Goal: Transaction & Acquisition: Purchase product/service

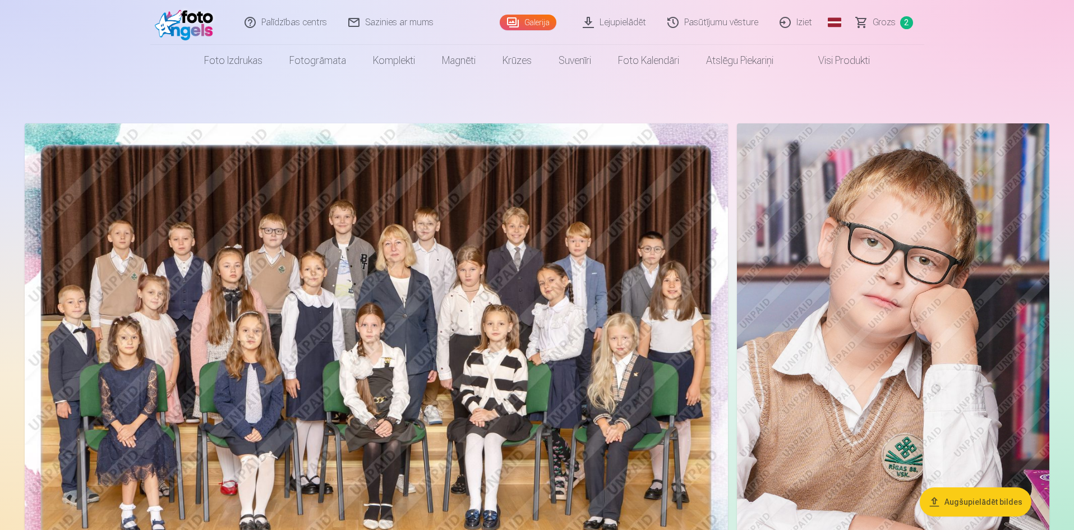
click at [880, 29] on span "Grozs" at bounding box center [883, 22] width 23 height 13
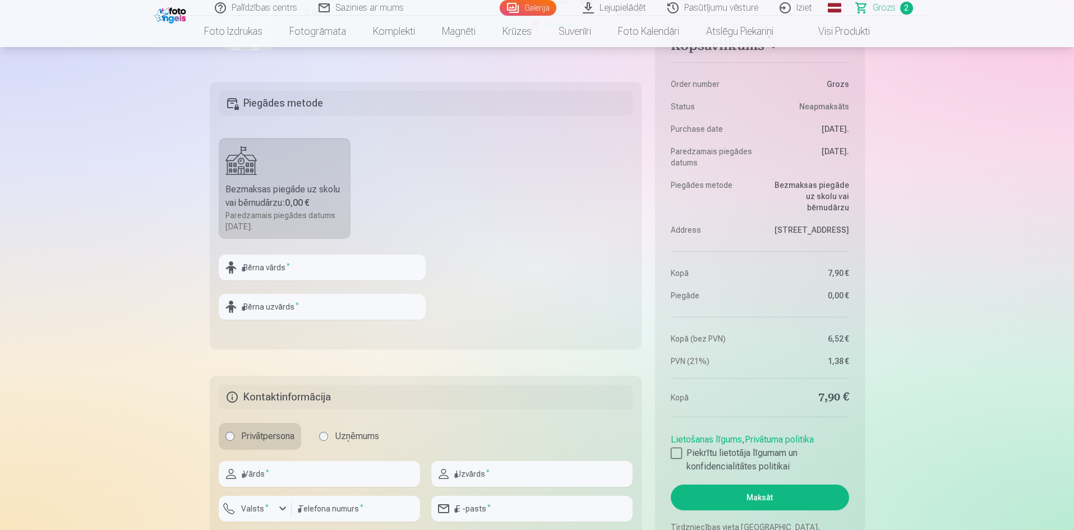
scroll to position [449, 0]
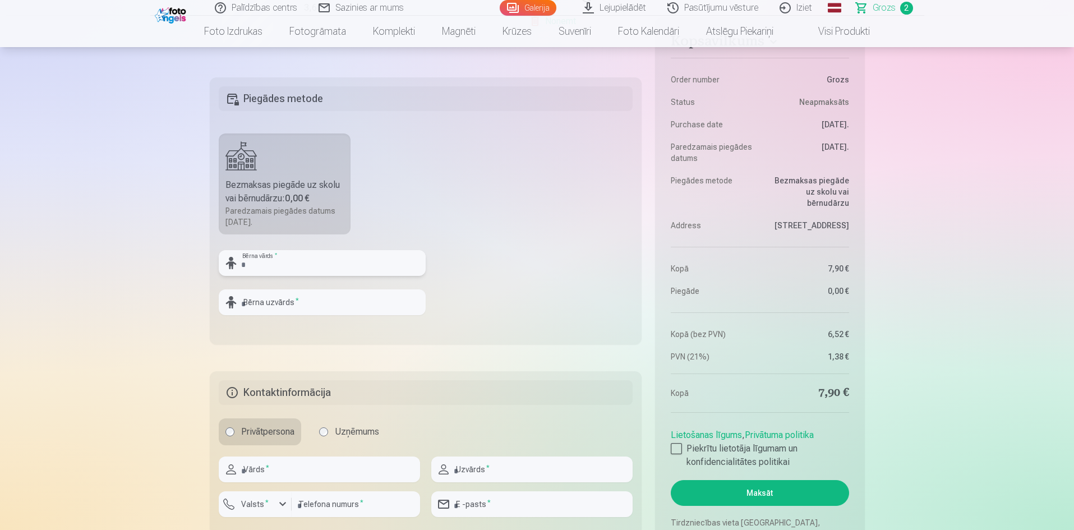
click at [269, 273] on input "text" at bounding box center [322, 263] width 207 height 26
type input "*******"
drag, startPoint x: 301, startPoint y: 300, endPoint x: 0, endPoint y: 292, distance: 300.6
type input "*********"
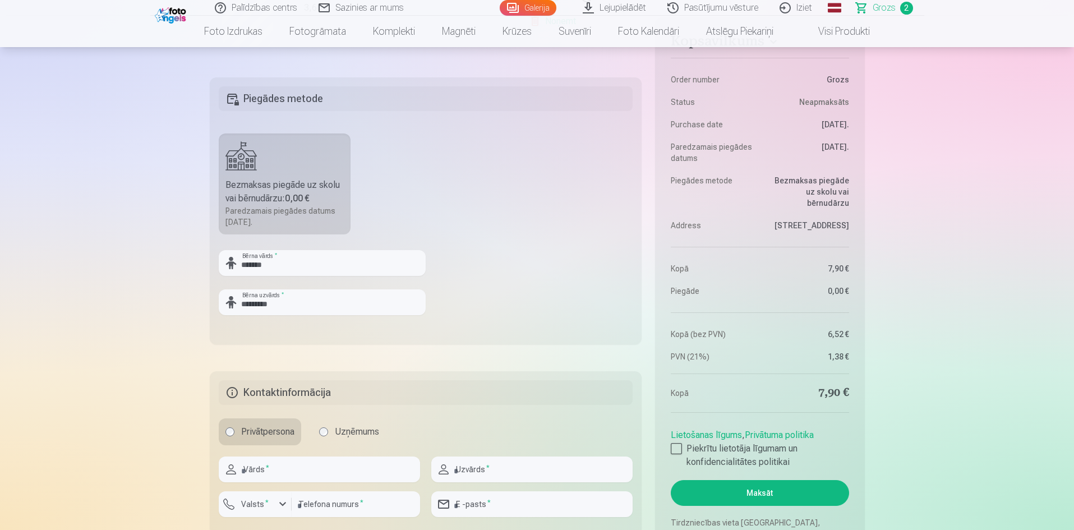
click at [267, 356] on div "Kopsavilkums Order number Grozs Status Neapmaksāts Purchase date 7.10.2025. Par…" at bounding box center [537, 125] width 655 height 847
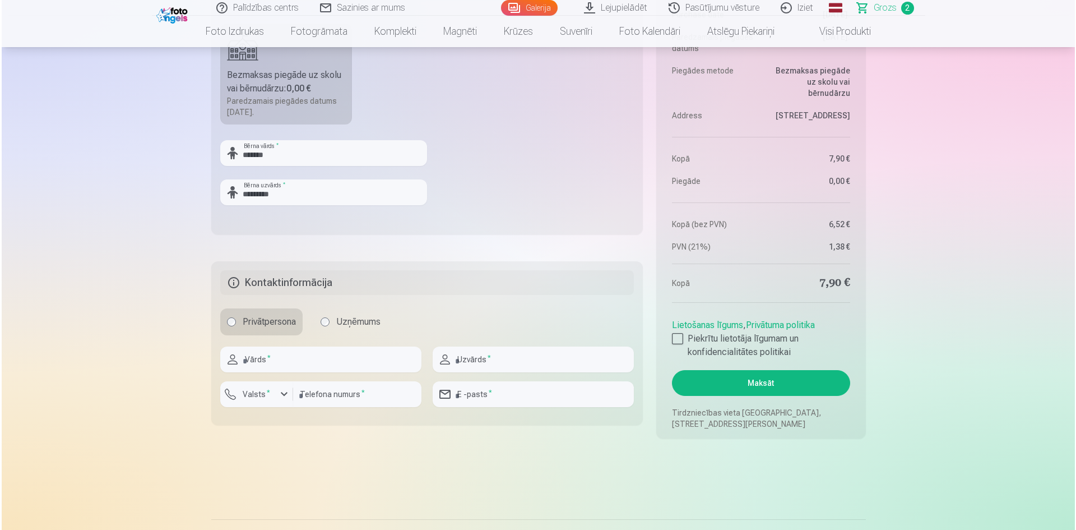
scroll to position [561, 0]
click at [269, 362] on input "text" at bounding box center [319, 357] width 201 height 26
type input "******"
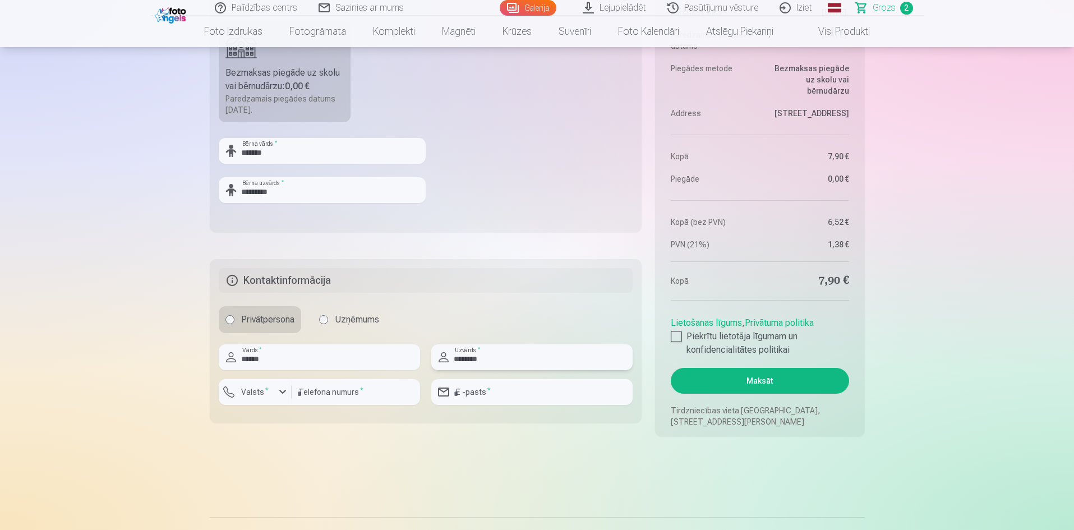
type input "********"
click at [476, 389] on input "email" at bounding box center [531, 392] width 201 height 26
type input "**********"
click at [372, 397] on input "number" at bounding box center [356, 392] width 128 height 26
type input "********"
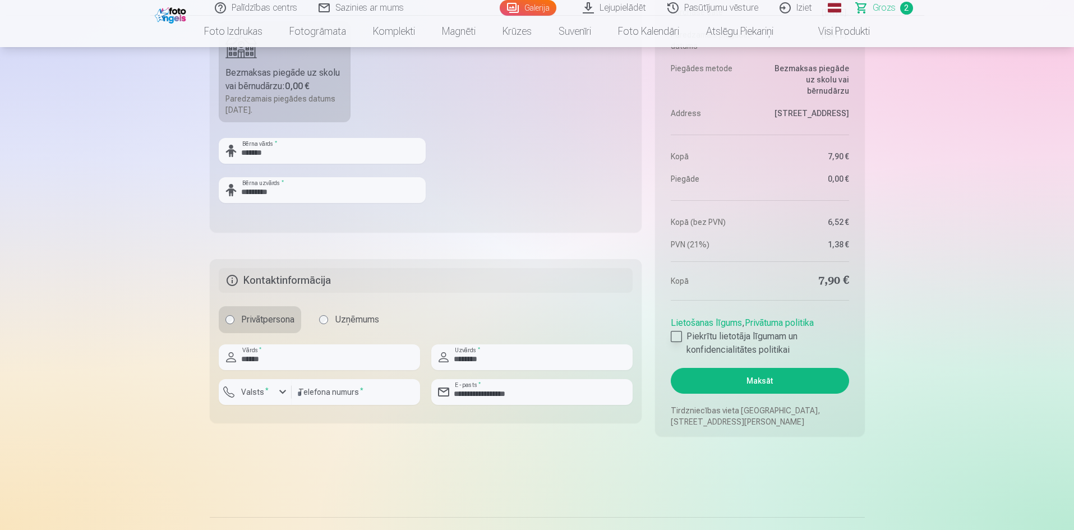
click at [674, 339] on div at bounding box center [676, 336] width 11 height 11
click at [728, 378] on button "Maksāt" at bounding box center [760, 381] width 178 height 26
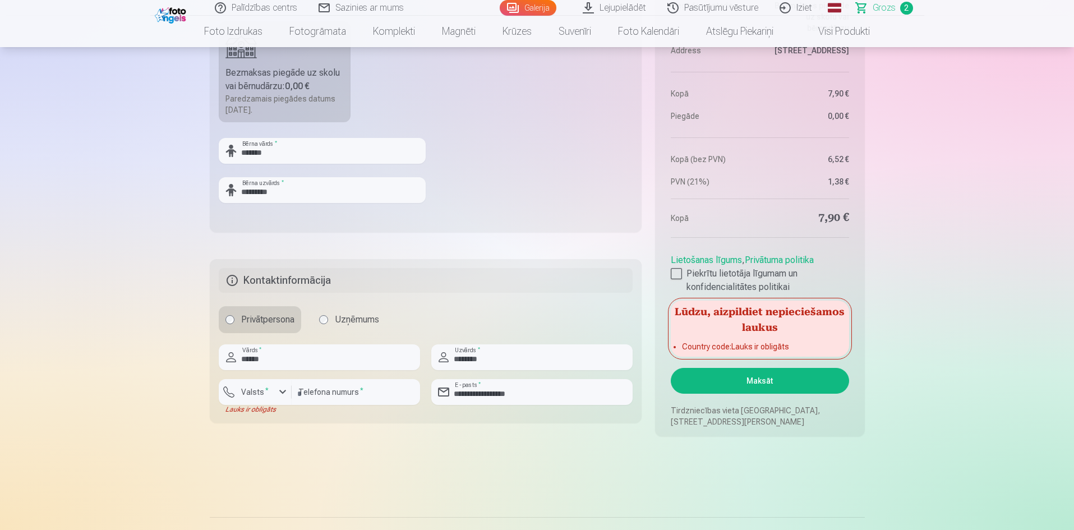
click at [728, 378] on button "Maksāt" at bounding box center [760, 381] width 178 height 26
click at [362, 393] on input "********" at bounding box center [356, 392] width 128 height 26
click at [282, 386] on div "button" at bounding box center [282, 391] width 13 height 13
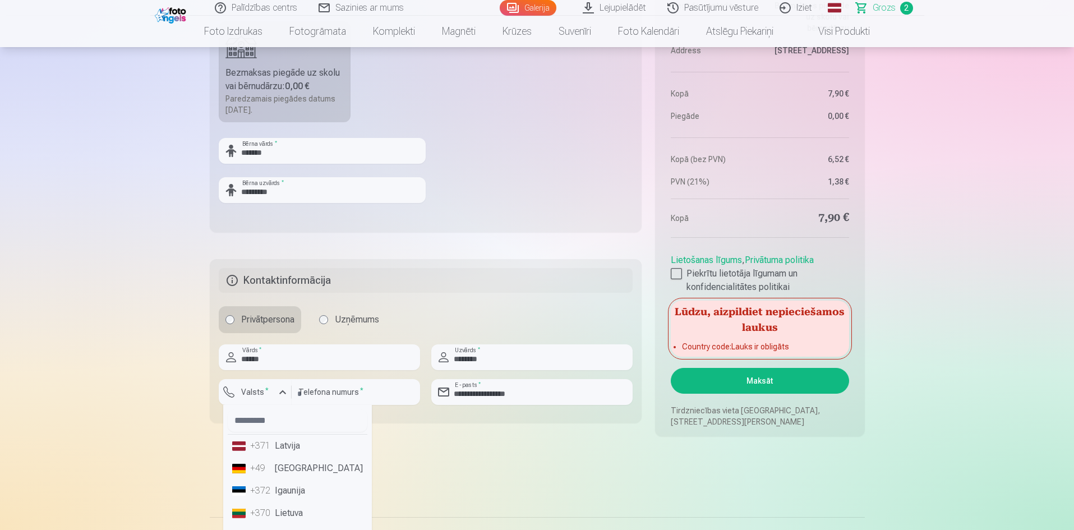
click at [301, 452] on li "+371 Latvija" at bounding box center [298, 445] width 140 height 22
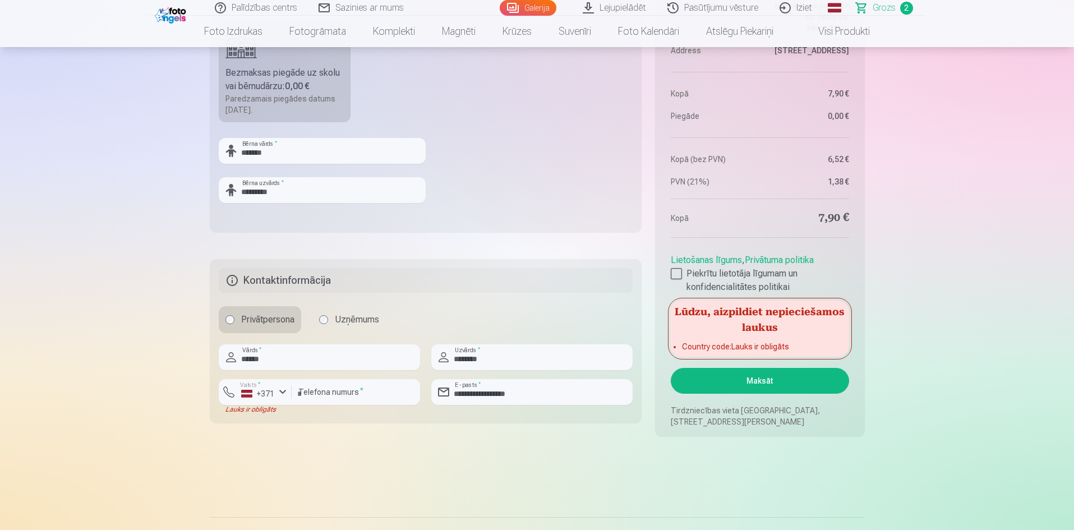
click at [737, 400] on aside "Kopsavilkums Order number Grozs Status Neapmaksāts Purchase date 7.10.2025. Par…" at bounding box center [759, 139] width 209 height 594
click at [743, 387] on button "Maksāt" at bounding box center [760, 381] width 178 height 26
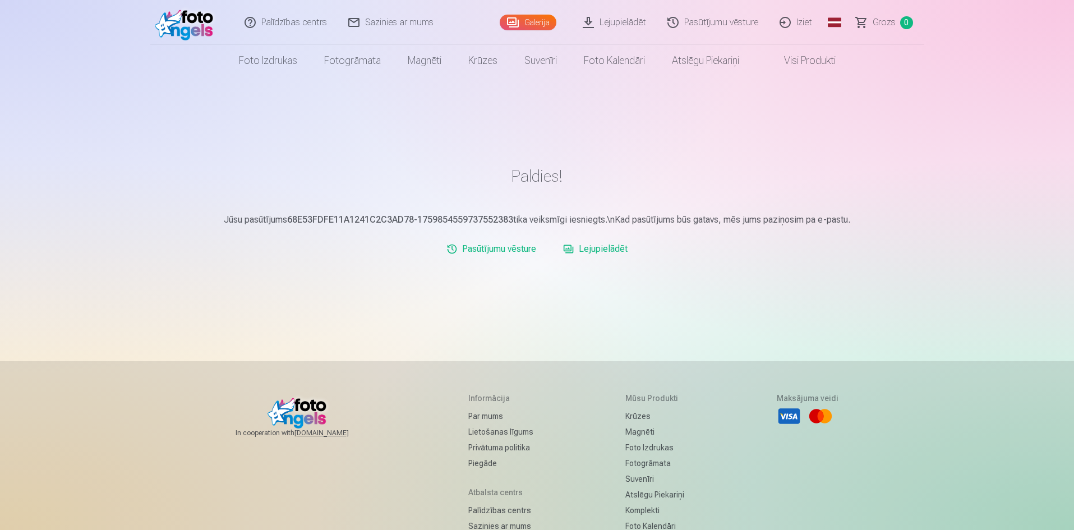
click at [734, 226] on p "Jūsu pasūtījums 68E53FDFE11A1241C2C3AD78-1759854559737552383 tika veiksmīgi ies…" at bounding box center [537, 219] width 655 height 13
click at [583, 21] on link "Lejupielādēt" at bounding box center [614, 22] width 85 height 45
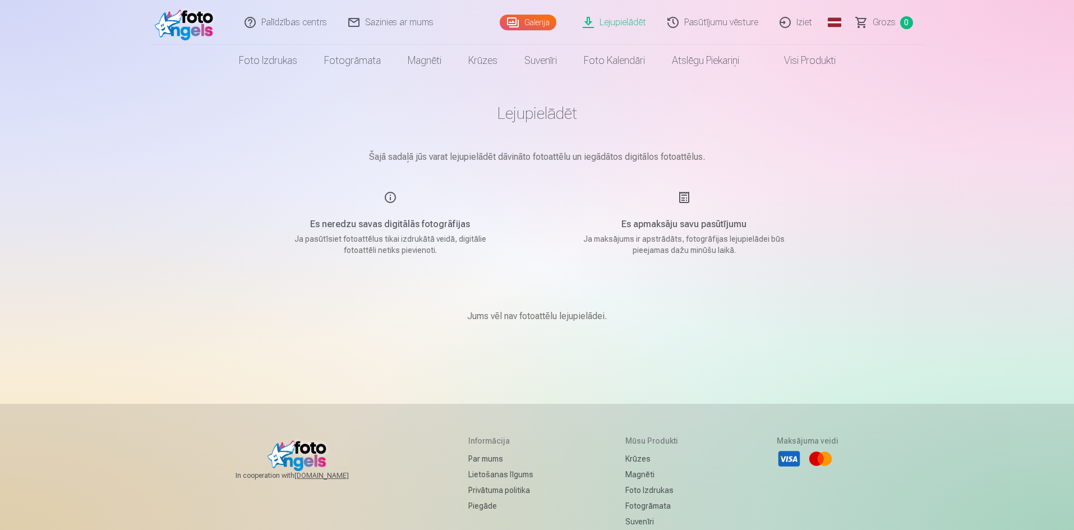
click at [528, 20] on link "Galerija" at bounding box center [528, 23] width 57 height 16
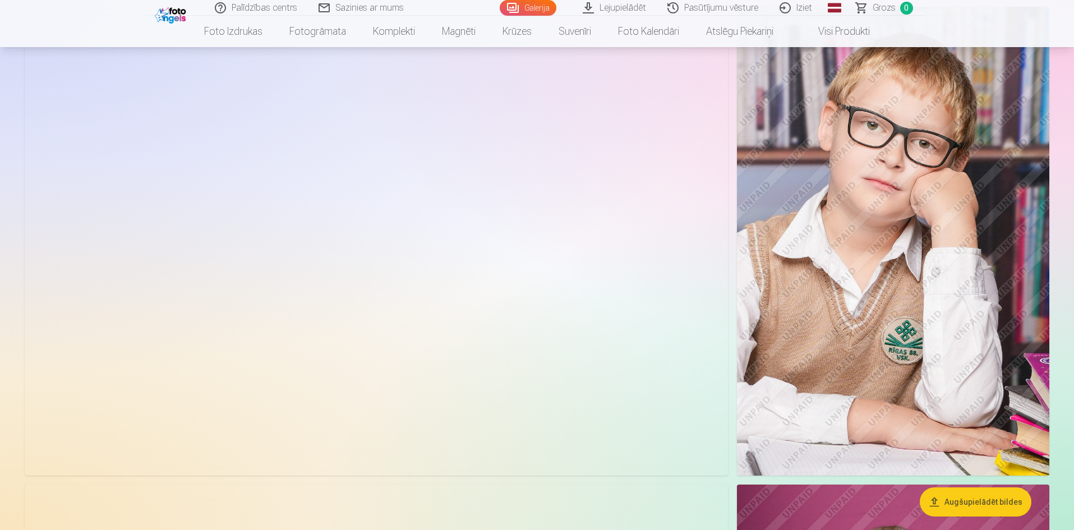
scroll to position [56, 0]
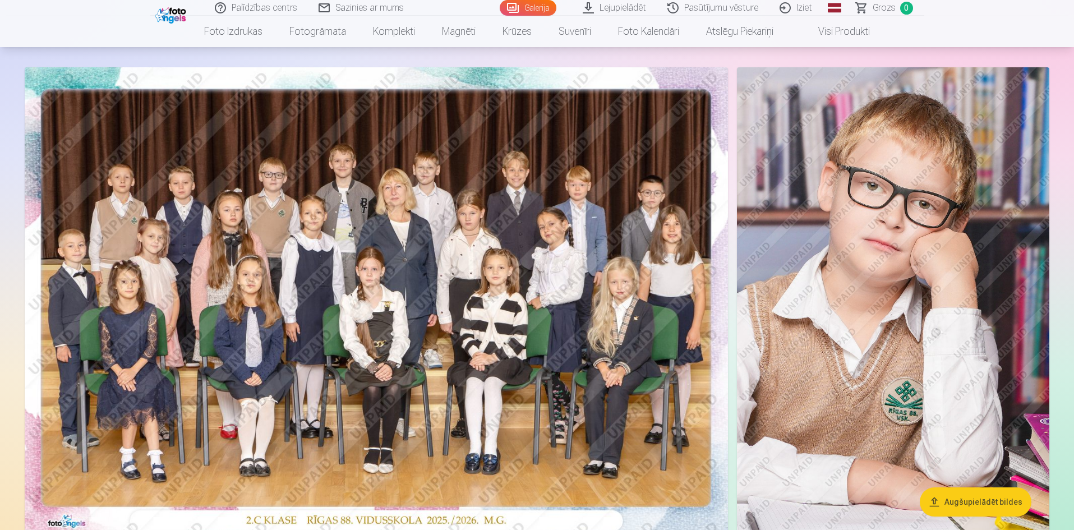
click at [260, 169] on img at bounding box center [376, 301] width 703 height 469
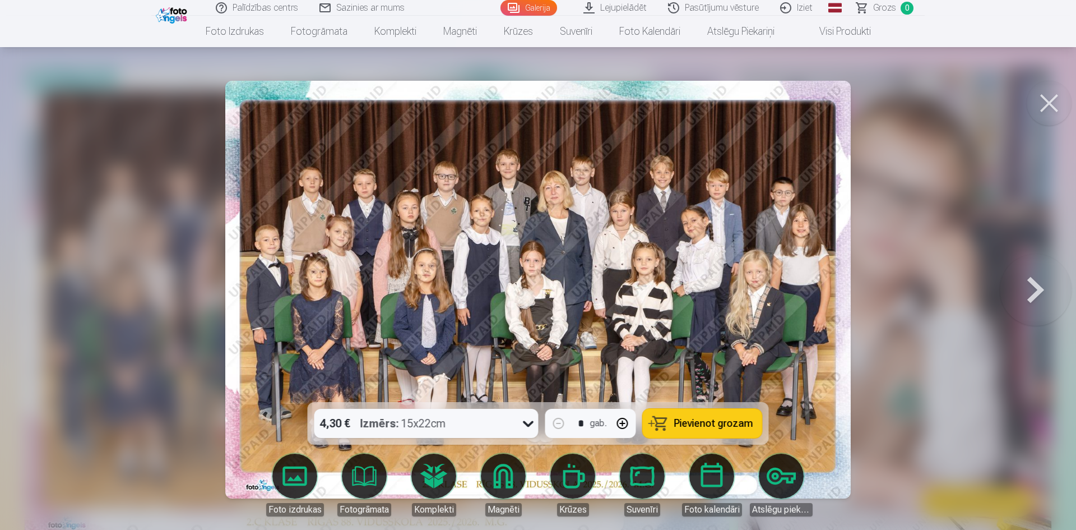
click at [435, 183] on img at bounding box center [538, 290] width 626 height 418
click at [128, 233] on div at bounding box center [538, 265] width 1076 height 530
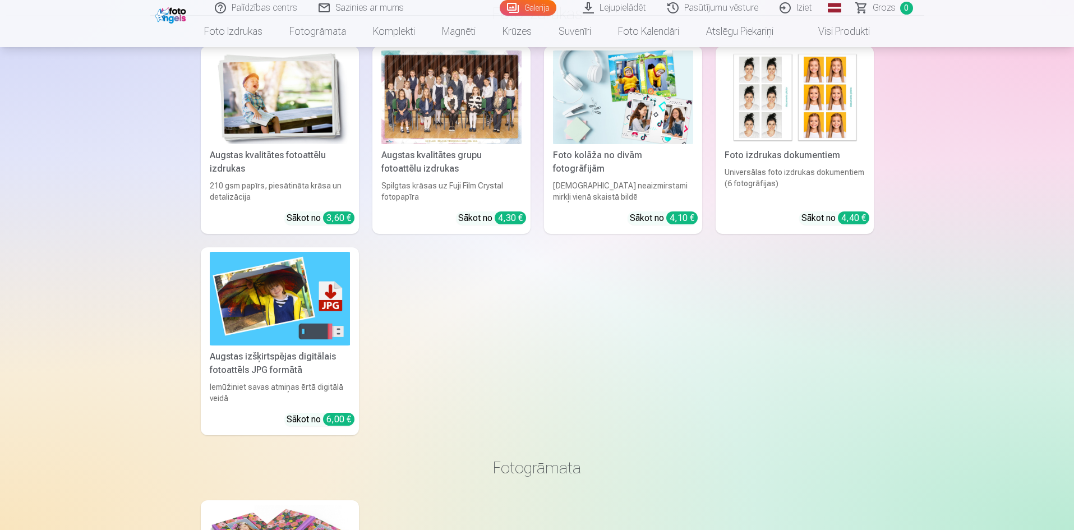
scroll to position [5438, 0]
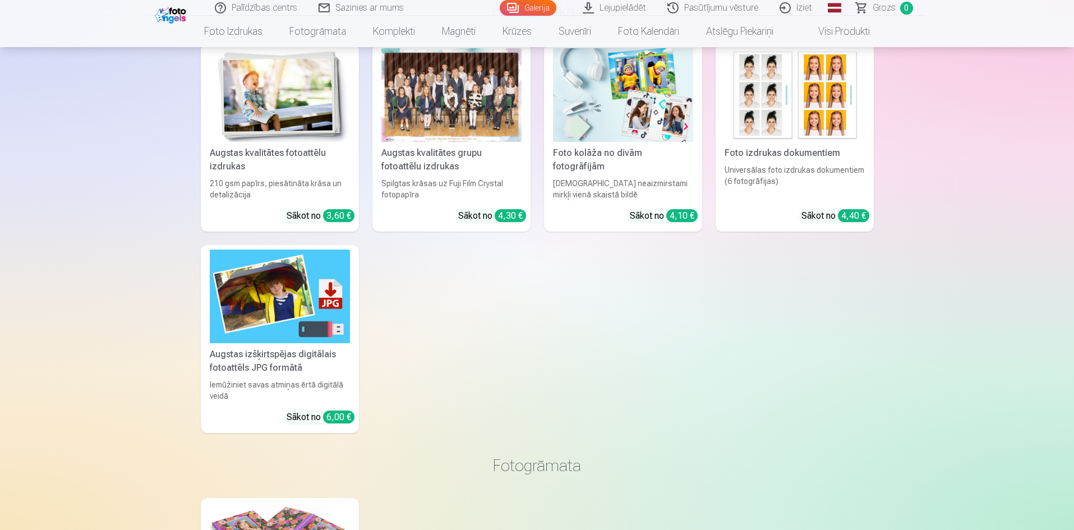
click at [697, 10] on link "Pasūtījumu vēsture" at bounding box center [713, 8] width 112 height 16
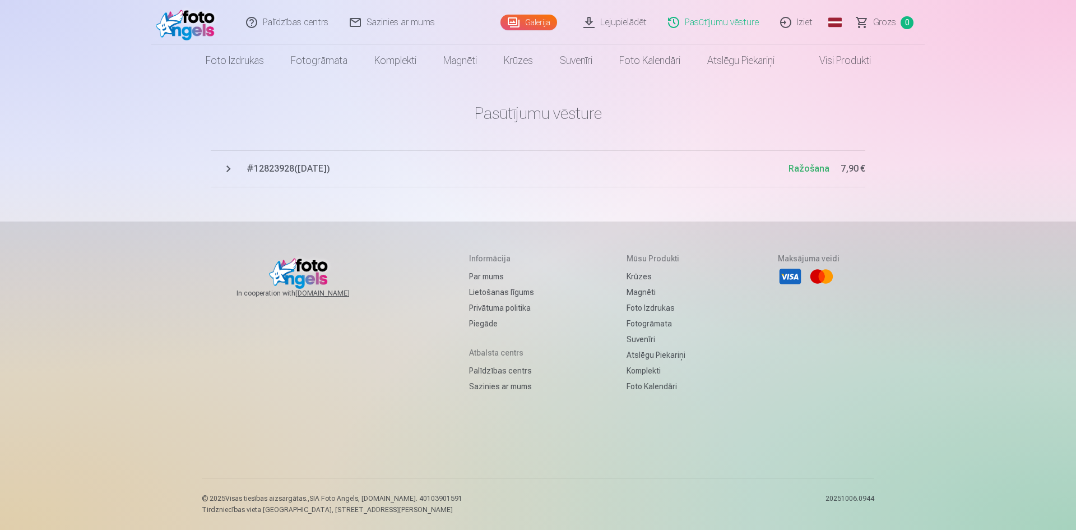
click at [367, 177] on button "# 12823928 ( [DATE] ) Ražošana 7,90 €" at bounding box center [538, 168] width 655 height 37
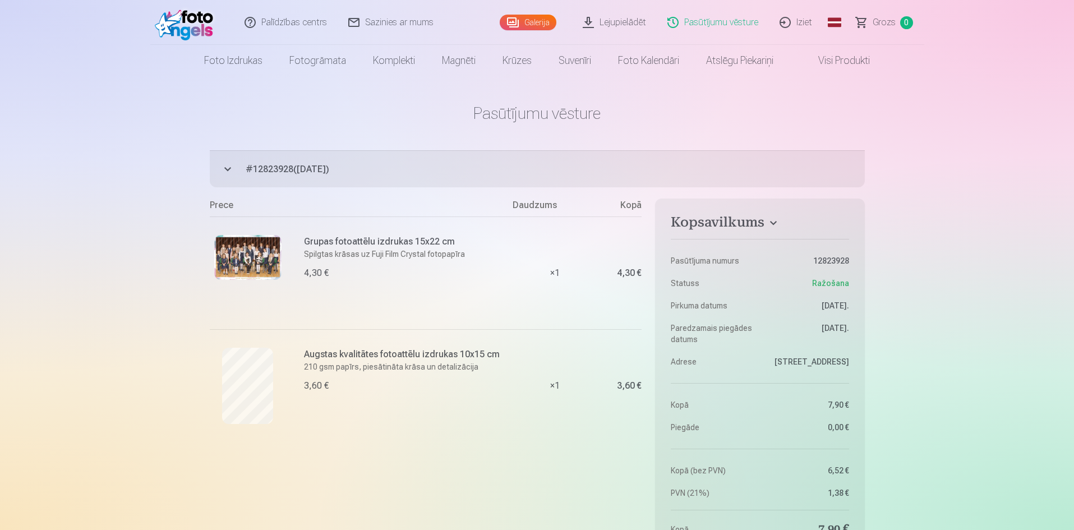
click at [417, 242] on h6 "Grupas fotoattēlu izdrukas 15x22 cm" at bounding box center [405, 241] width 202 height 13
click at [186, 27] on img at bounding box center [187, 22] width 64 height 36
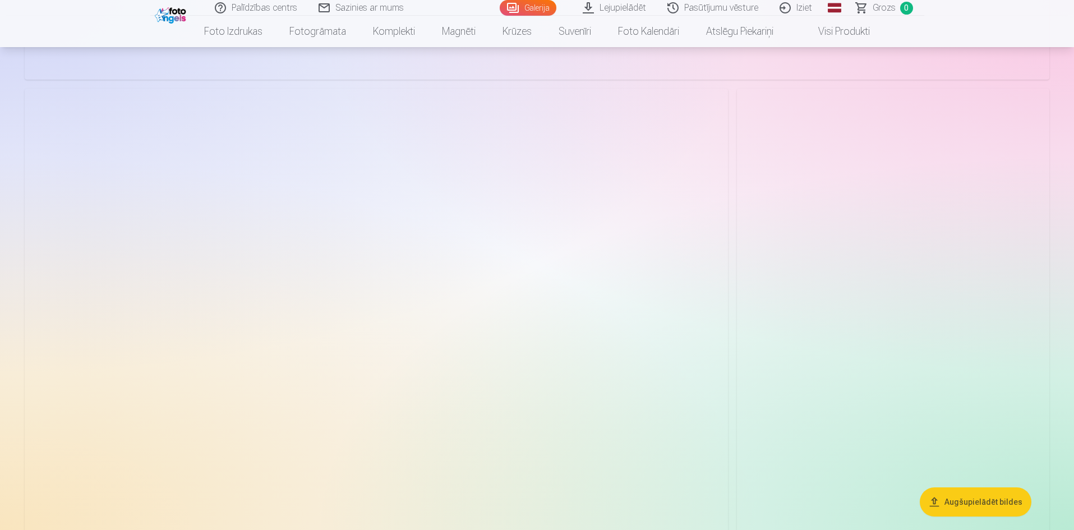
scroll to position [2299, 0]
